Goal: Navigation & Orientation: Find specific page/section

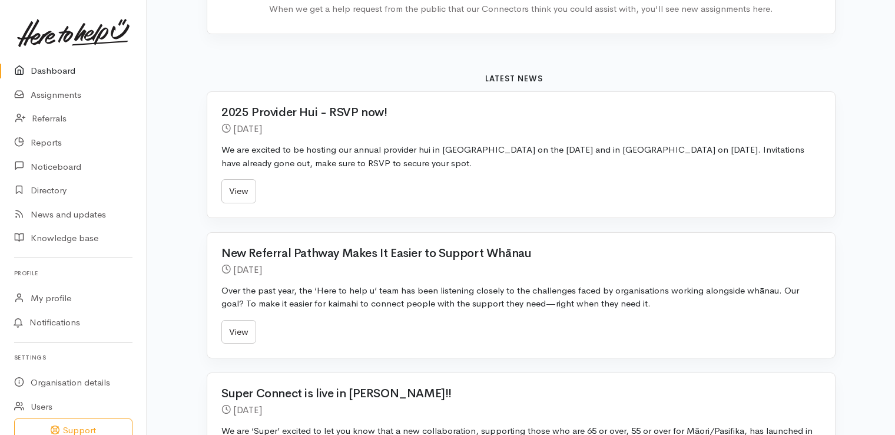
scroll to position [412, 0]
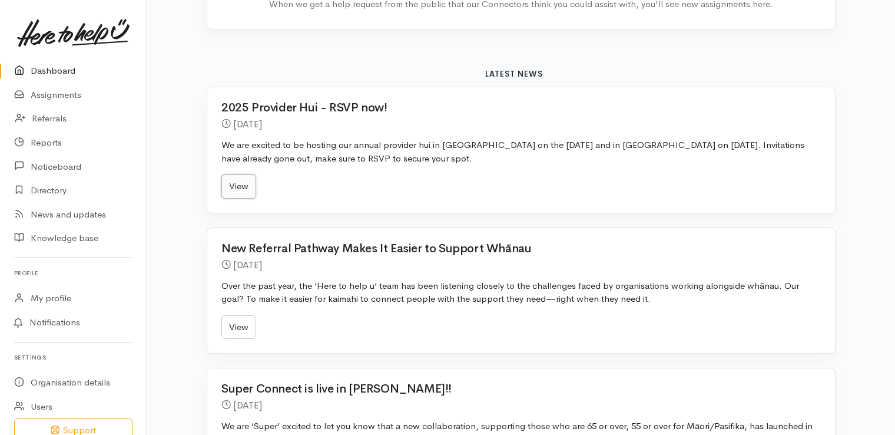
click at [243, 188] on link "View" at bounding box center [238, 186] width 35 height 24
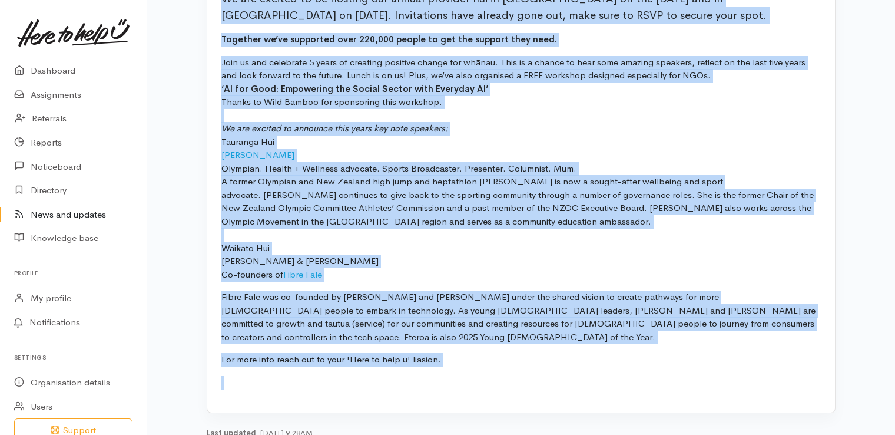
scroll to position [139, 0]
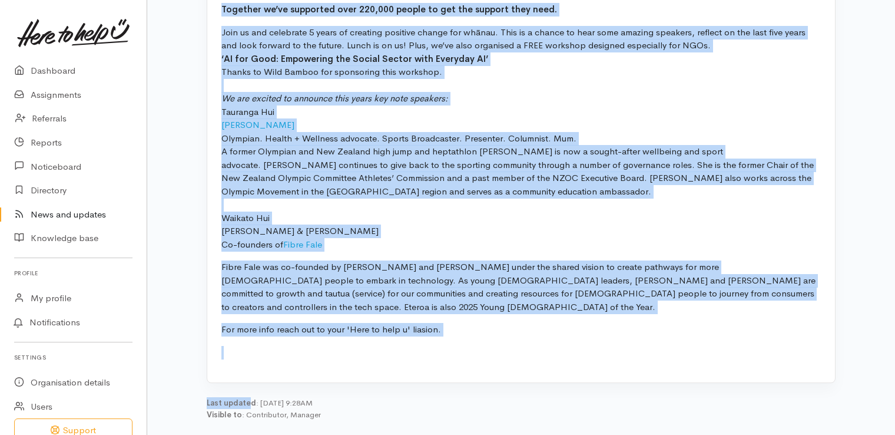
drag, startPoint x: 221, startPoint y: 85, endPoint x: 247, endPoint y: 380, distance: 296.8
click at [247, 380] on div "We are excited to be hosting our annual provider hui in Tauranga on the 9th of …" at bounding box center [521, 197] width 671 height 502
copy div "We are excited to be hosting our annual provider hui in Tauranga on the 9th of …"
click at [660, 229] on p "Join us and celebrate 5 years of creating positive change for whānau. This is a…" at bounding box center [521, 139] width 600 height 226
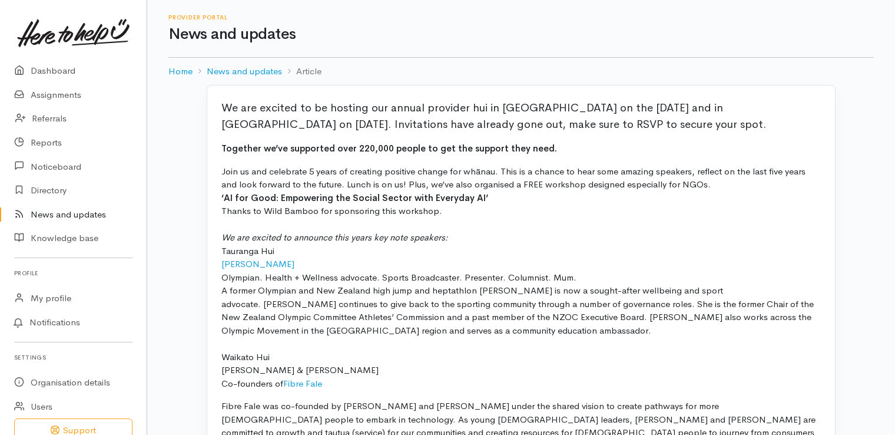
click at [404, 41] on h1 "News and updates" at bounding box center [521, 34] width 706 height 17
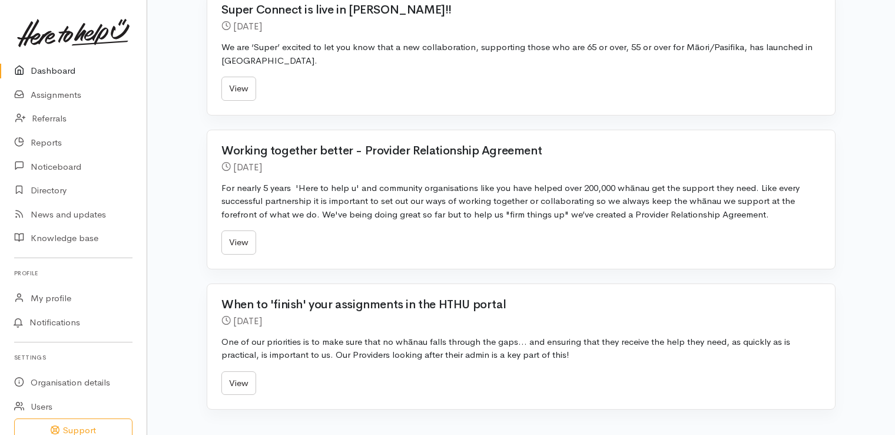
scroll to position [792, 0]
click at [246, 379] on link "View" at bounding box center [238, 382] width 35 height 24
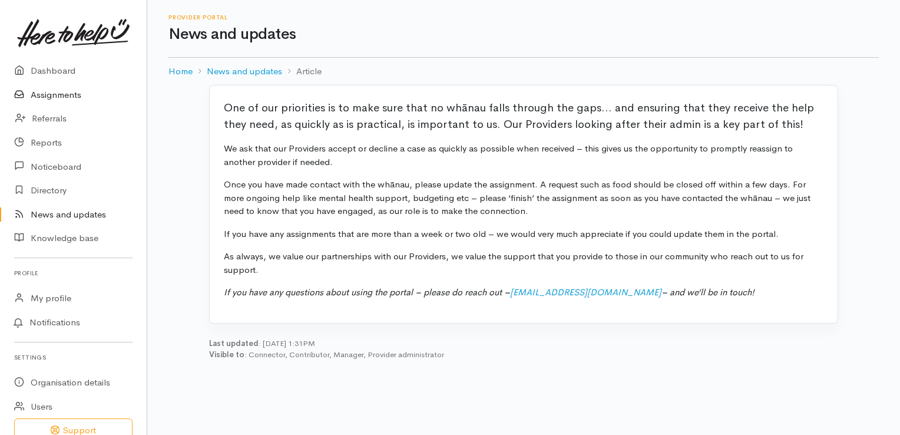
click at [48, 93] on link "Assignments" at bounding box center [73, 95] width 147 height 24
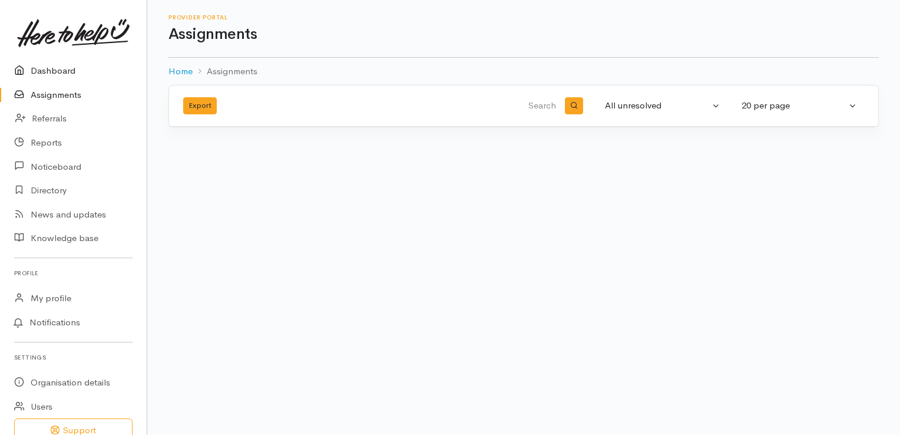
click at [54, 71] on link "Dashboard" at bounding box center [73, 71] width 147 height 24
